Goal: Information Seeking & Learning: Learn about a topic

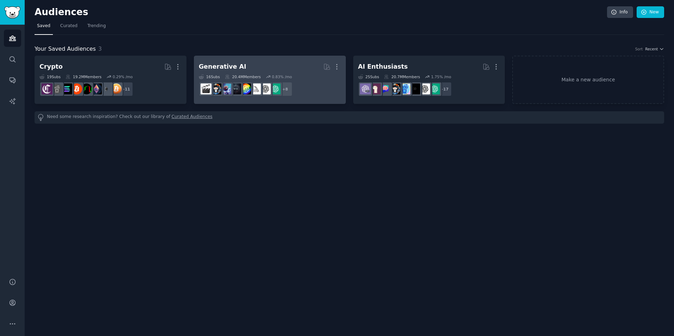
click at [320, 97] on dd "+ 8" at bounding box center [270, 89] width 142 height 20
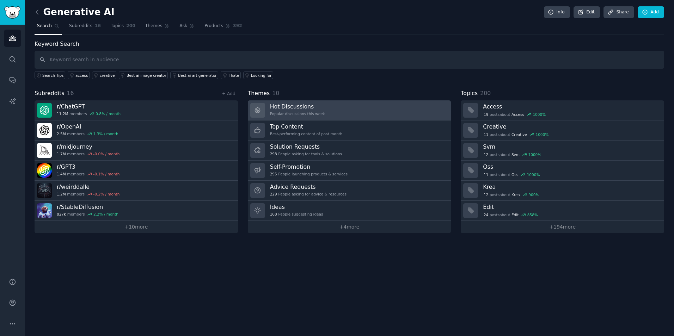
click at [360, 115] on link "Hot Discussions Popular discussions this week" at bounding box center [349, 110] width 203 height 20
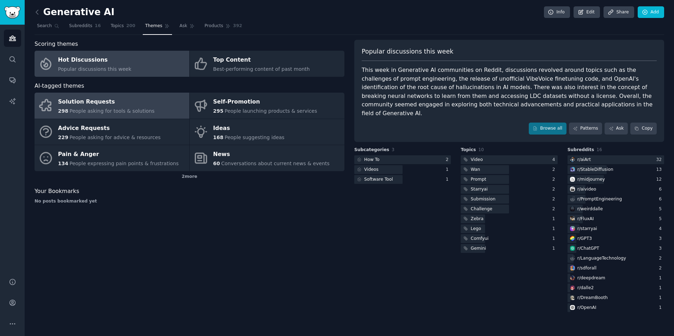
click at [132, 100] on div "Solution Requests" at bounding box center [106, 102] width 97 height 11
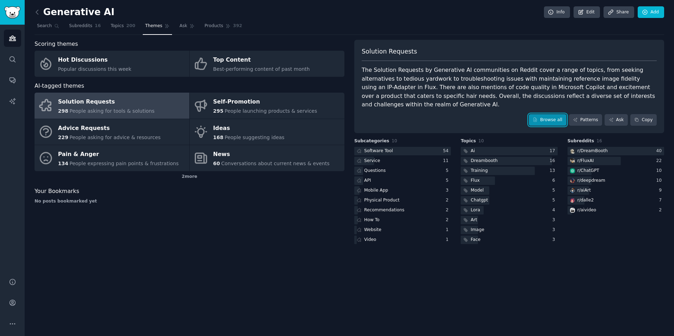
click at [559, 114] on link "Browse all" at bounding box center [548, 120] width 38 height 12
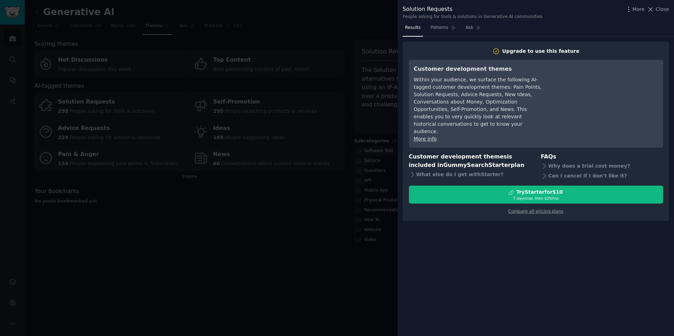
click at [245, 276] on div at bounding box center [337, 168] width 674 height 336
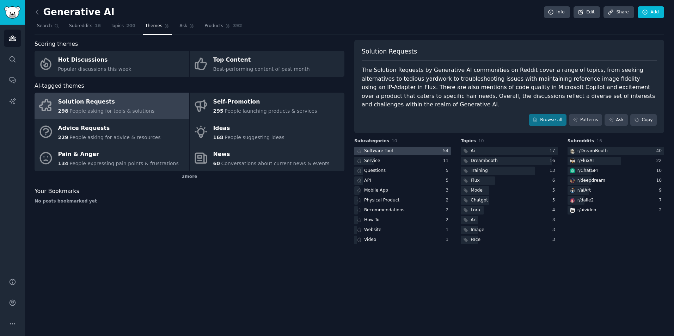
click at [425, 147] on div at bounding box center [402, 151] width 97 height 9
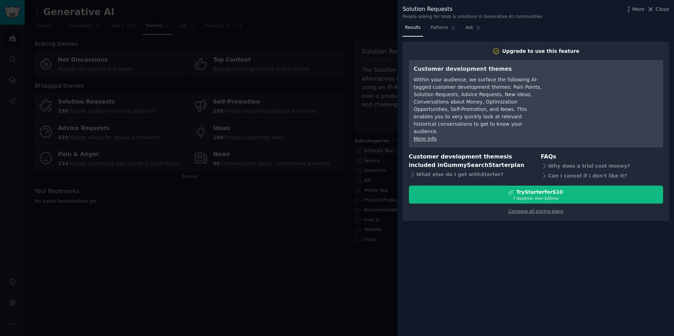
click at [329, 274] on div at bounding box center [337, 168] width 674 height 336
